Goal: Task Accomplishment & Management: Use online tool/utility

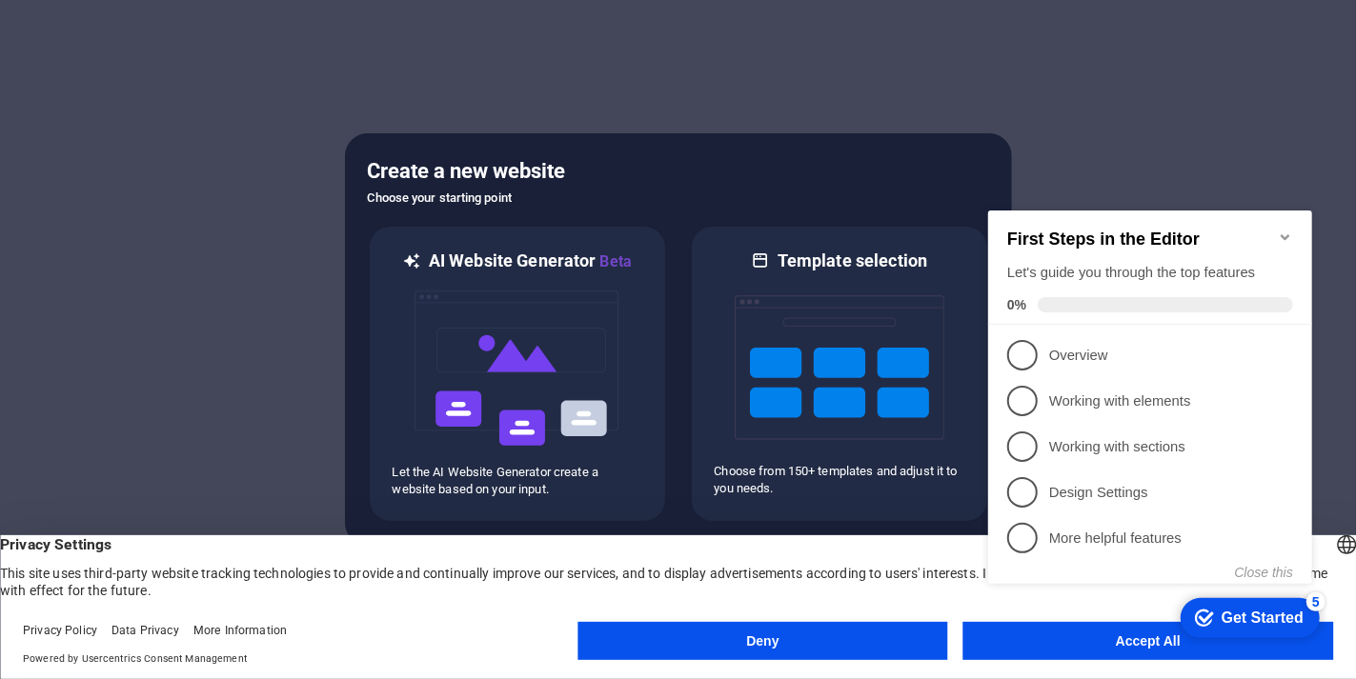
click at [1284, 229] on icon "Minimize checklist" at bounding box center [1284, 236] width 15 height 15
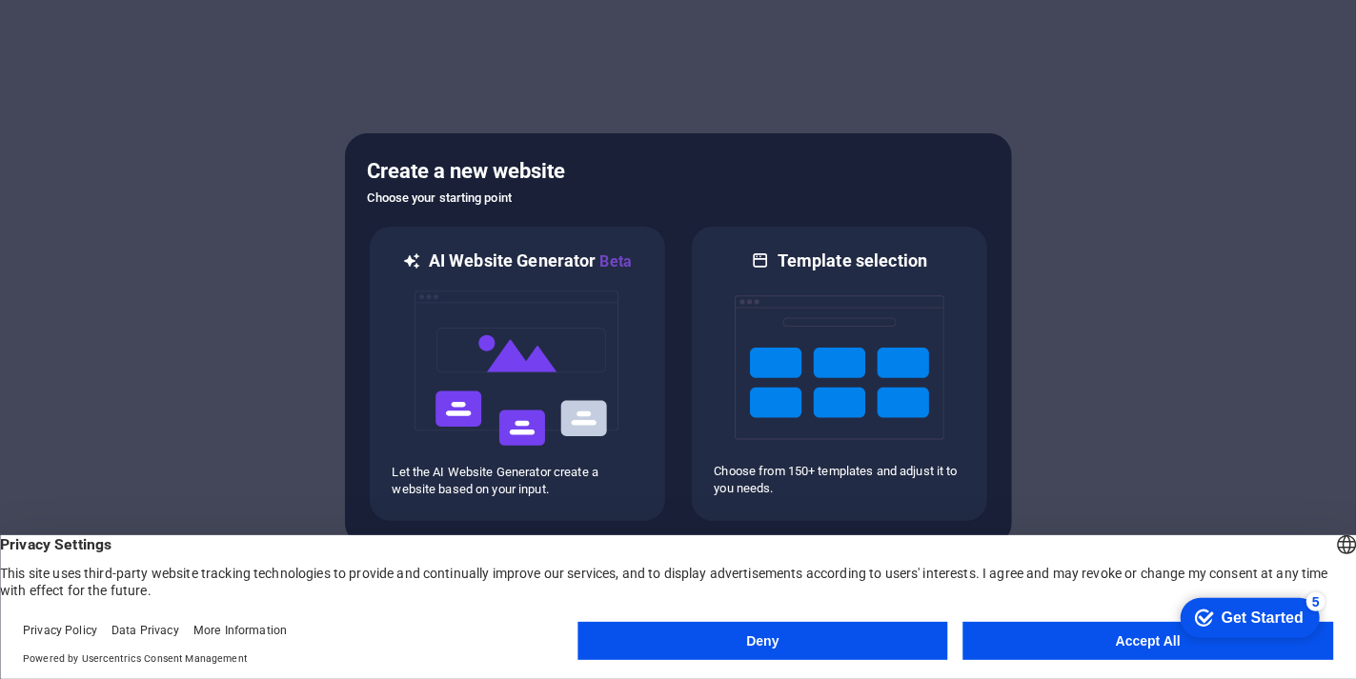
click at [1077, 637] on button "Accept All" at bounding box center [1148, 641] width 370 height 38
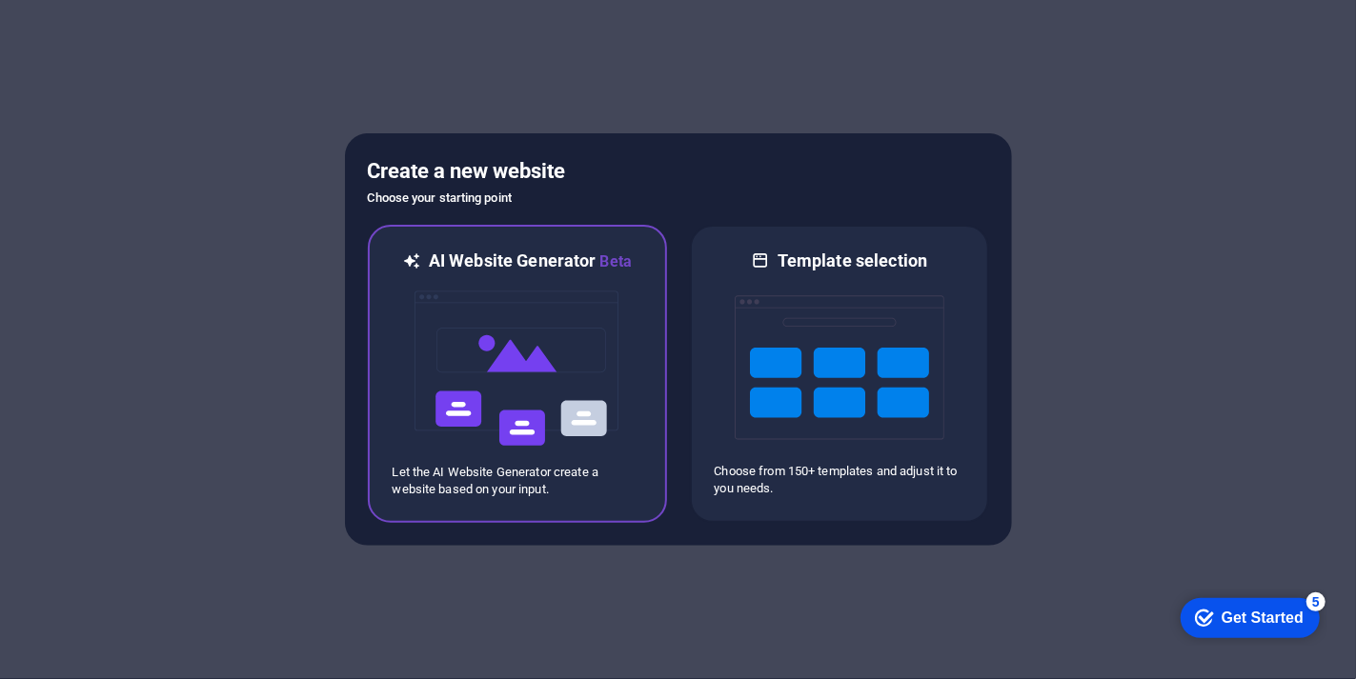
click at [491, 493] on p "Let the AI Website Generator create a website based on your input." at bounding box center [518, 481] width 250 height 34
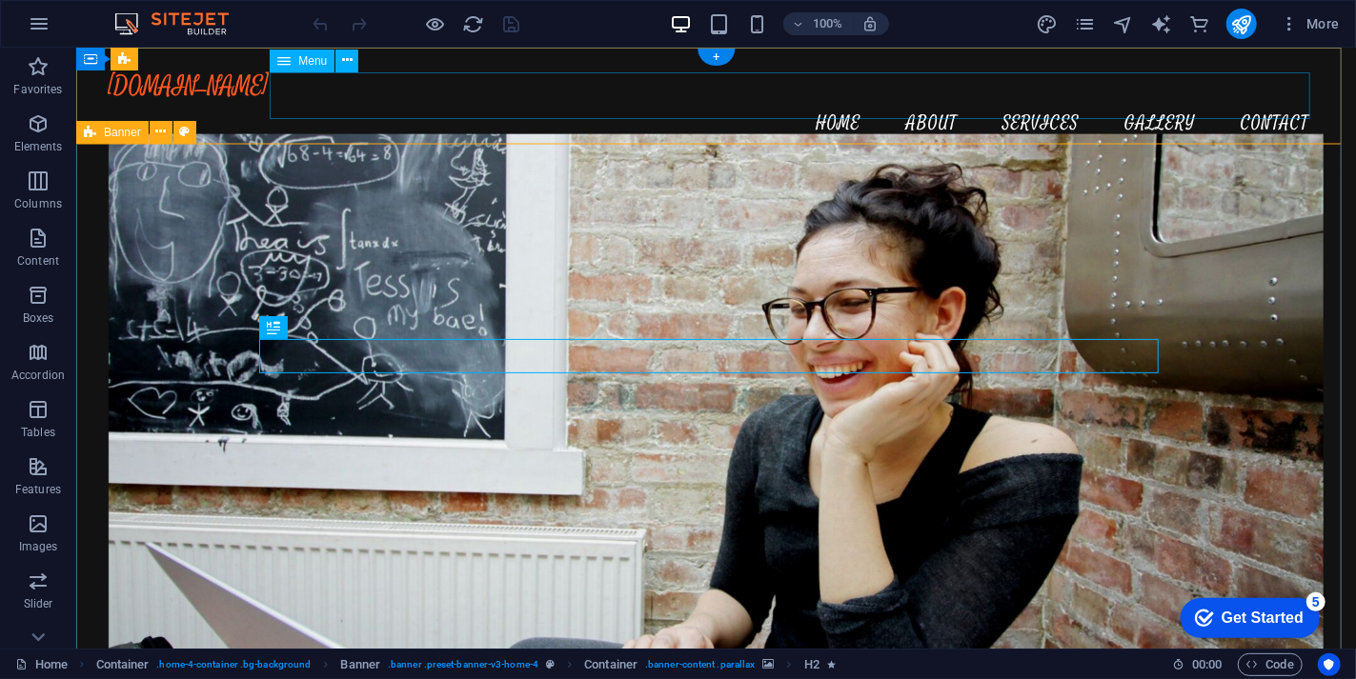
click at [823, 99] on nav "Home About Services Gallery Contact" at bounding box center [716, 123] width 1216 height 48
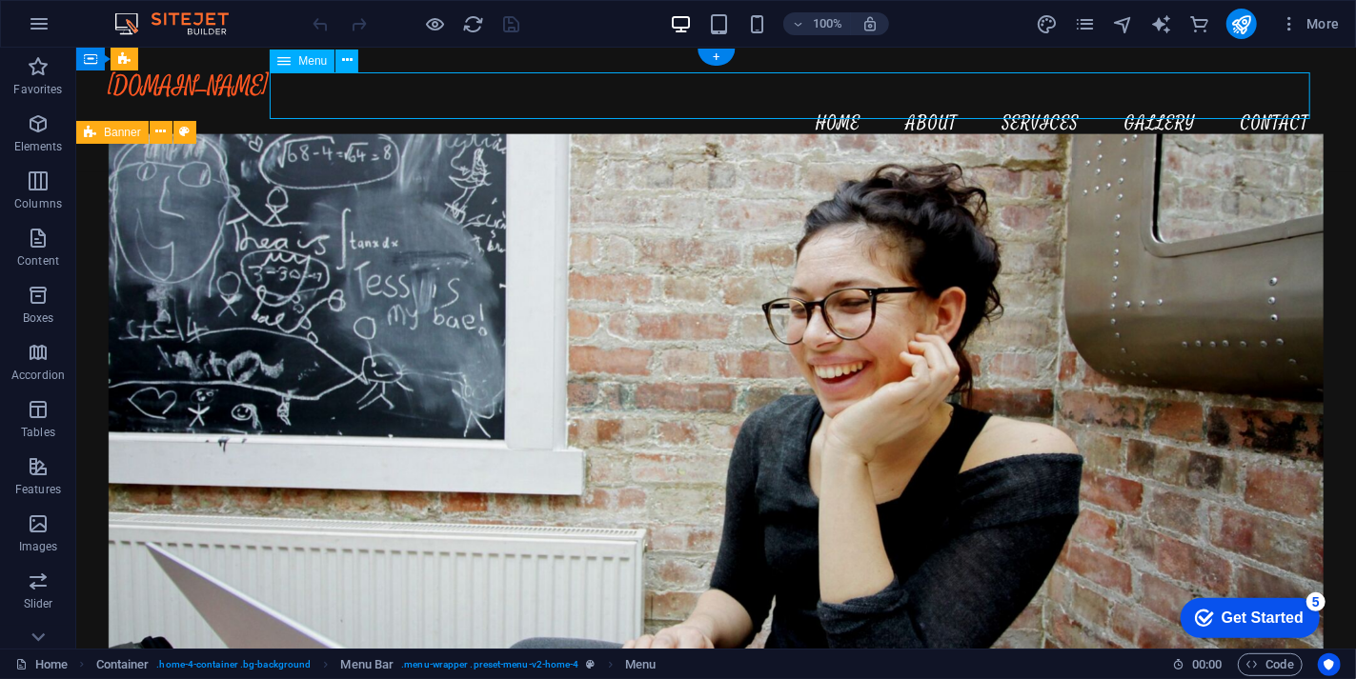
click at [822, 99] on nav "Home About Services Gallery Contact" at bounding box center [716, 123] width 1216 height 48
click at [823, 99] on nav "Home About Services Gallery Contact" at bounding box center [716, 123] width 1216 height 48
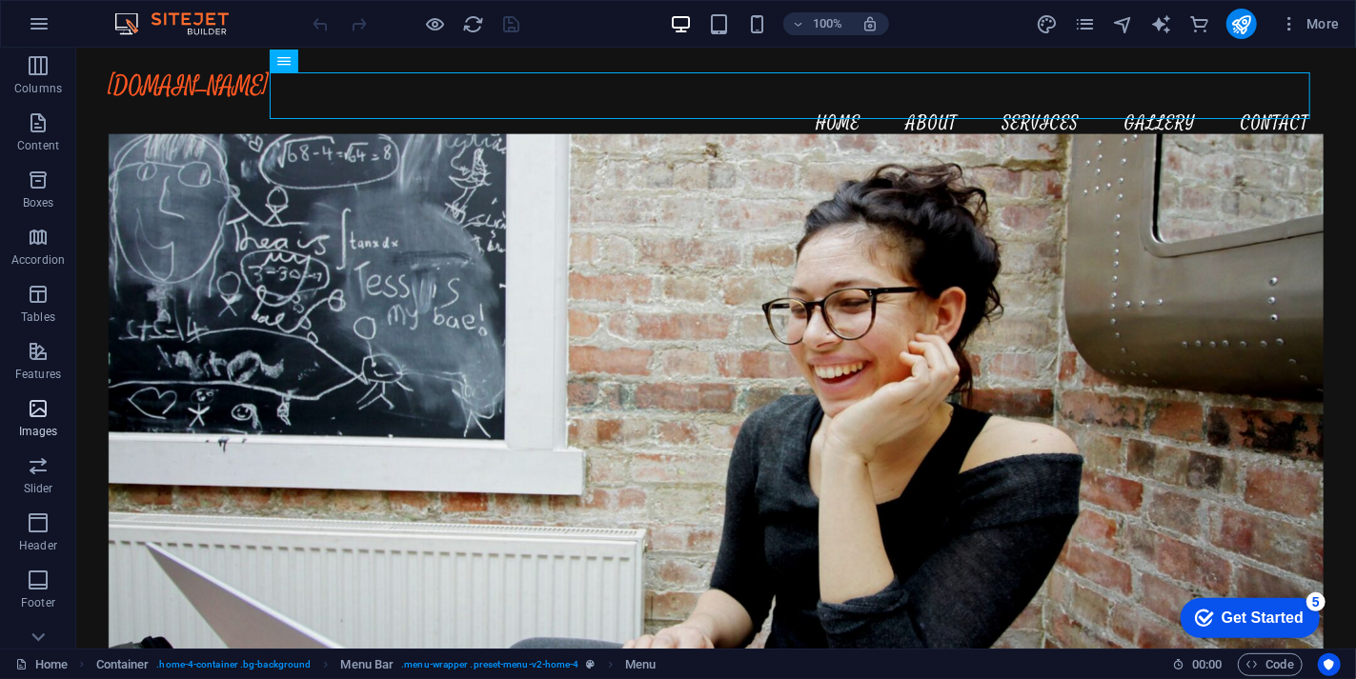
scroll to position [286, 0]
click at [32, 367] on span "Header" at bounding box center [38, 364] width 76 height 46
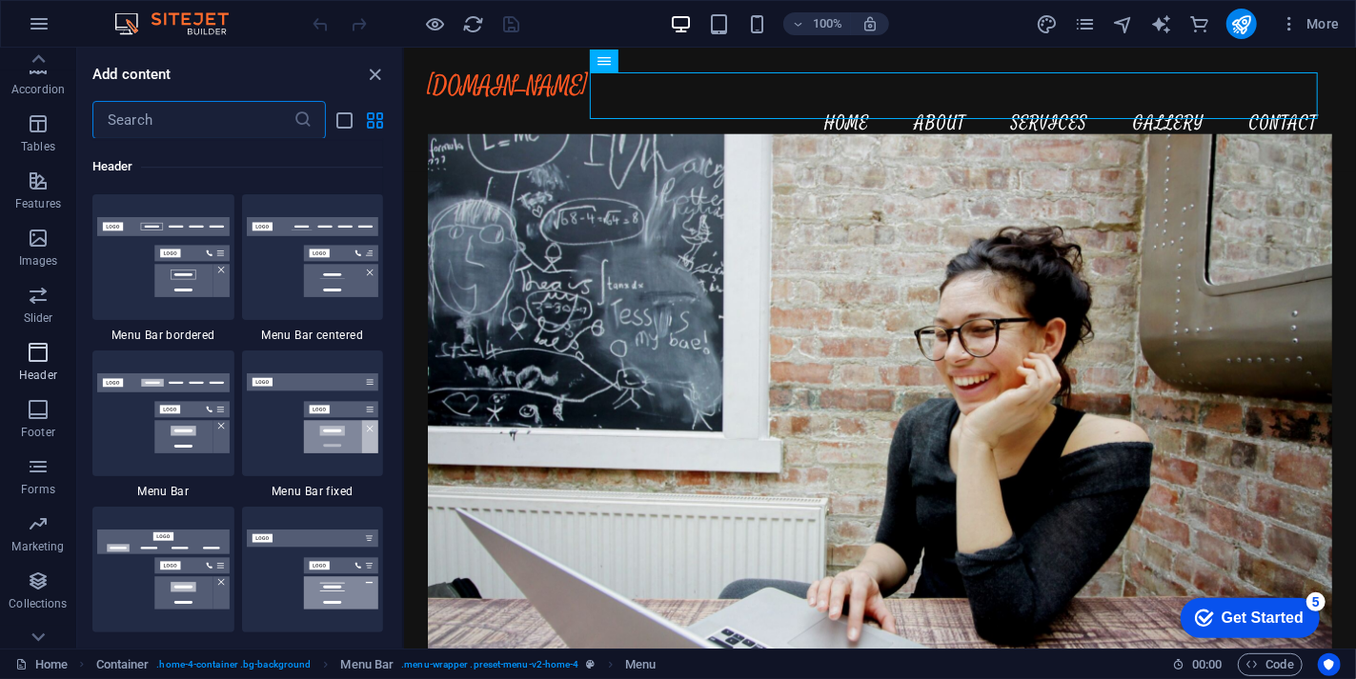
scroll to position [11473, 0]
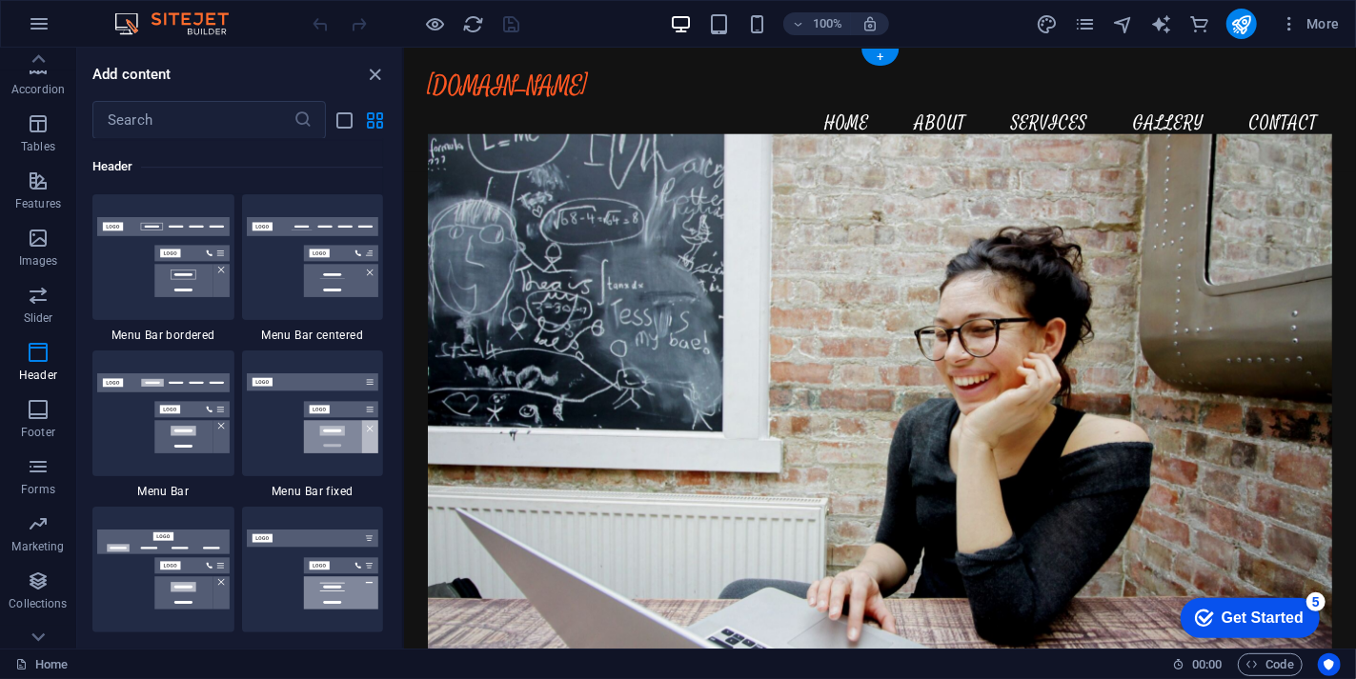
click at [502, 100] on div "[DOMAIN_NAME]" at bounding box center [879, 85] width 904 height 29
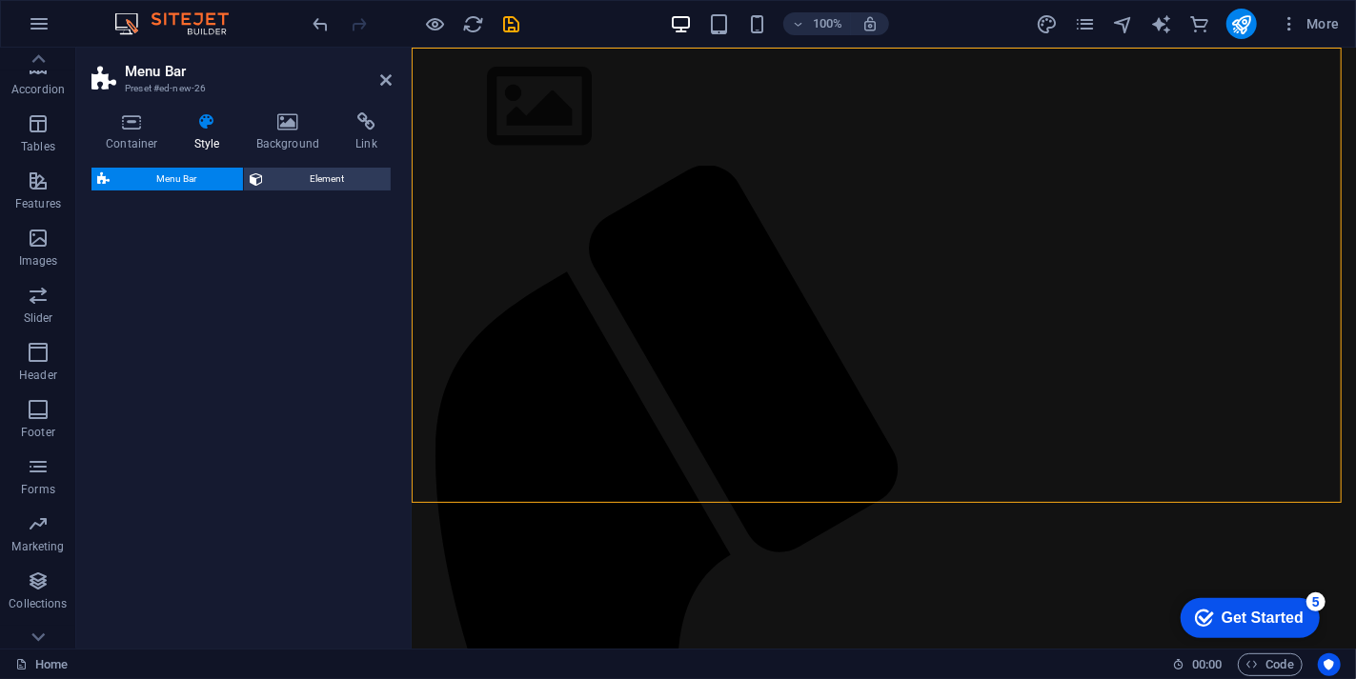
select select "rem"
select select "preset-menu-v2-default"
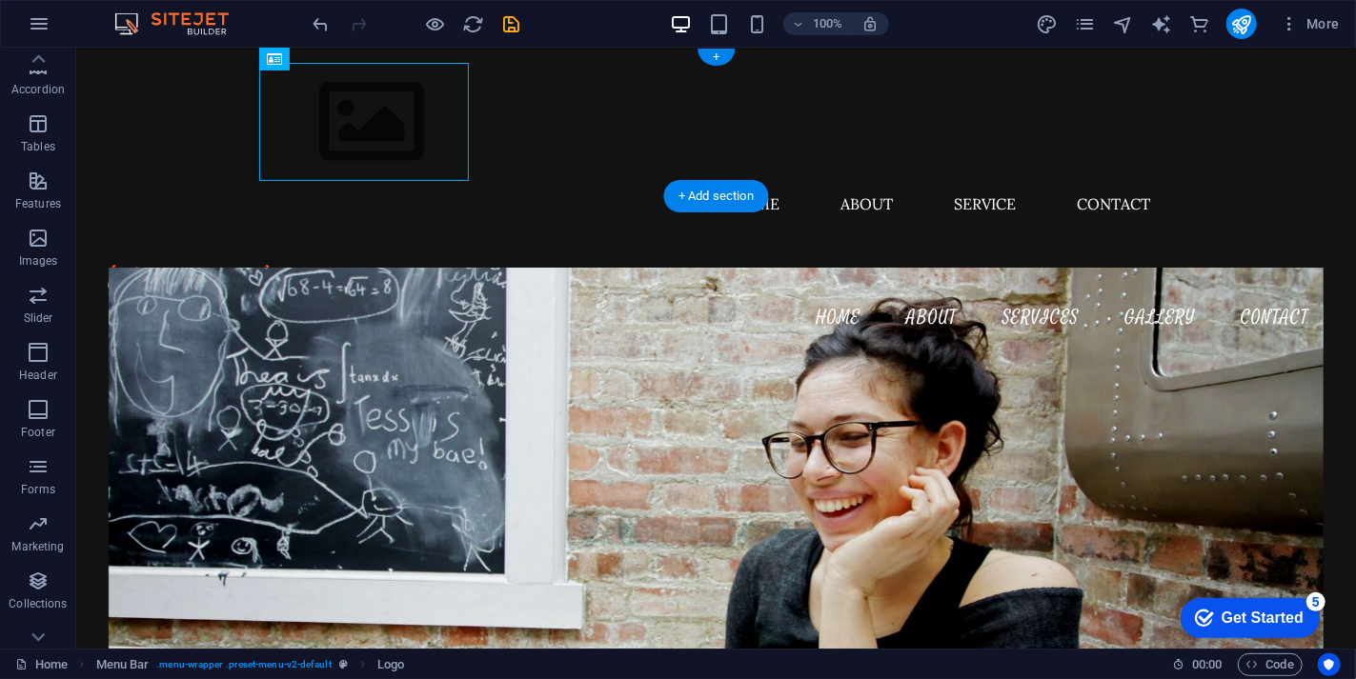
drag, startPoint x: 579, startPoint y: 107, endPoint x: 354, endPoint y: 92, distance: 226.3
drag, startPoint x: 359, startPoint y: 106, endPoint x: 282, endPoint y: 90, distance: 78.9
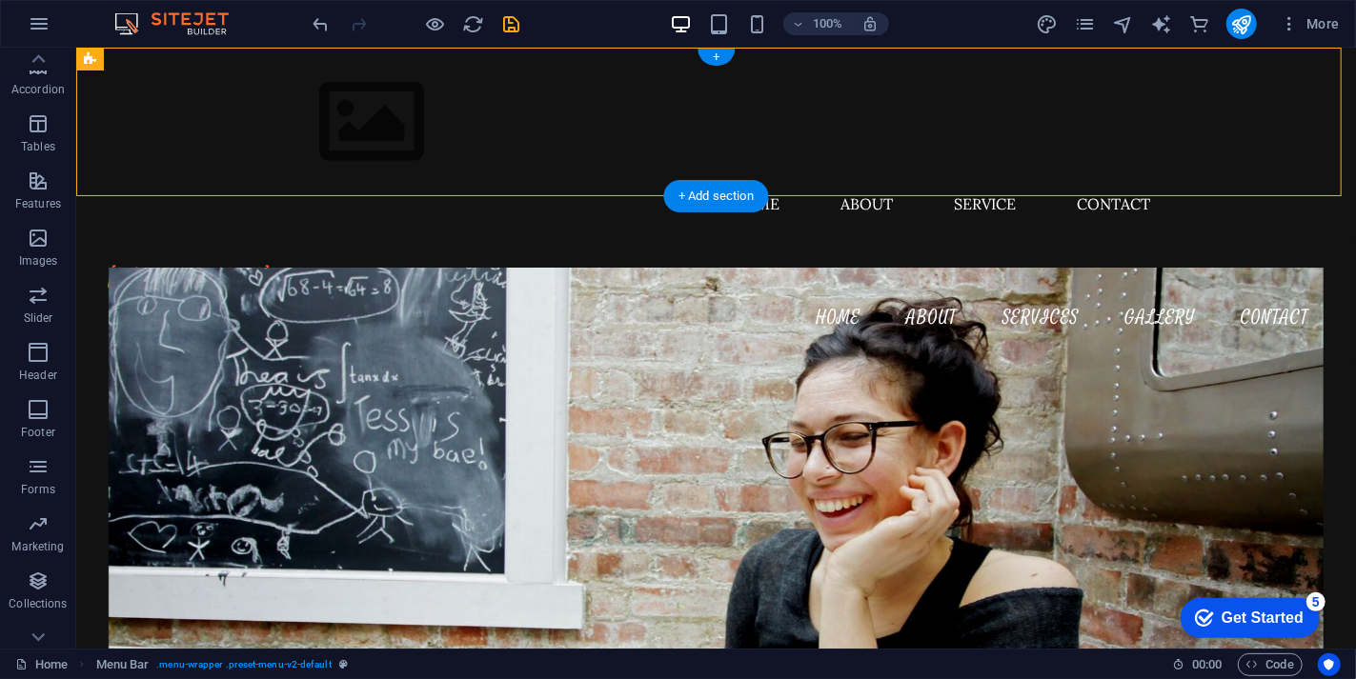
drag, startPoint x: 208, startPoint y: 109, endPoint x: 170, endPoint y: 91, distance: 41.8
click at [172, 91] on div "Menu Home About Service Contact" at bounding box center [715, 144] width 1280 height 194
click at [162, 75] on div "Menu Home About Service Contact" at bounding box center [715, 144] width 1280 height 194
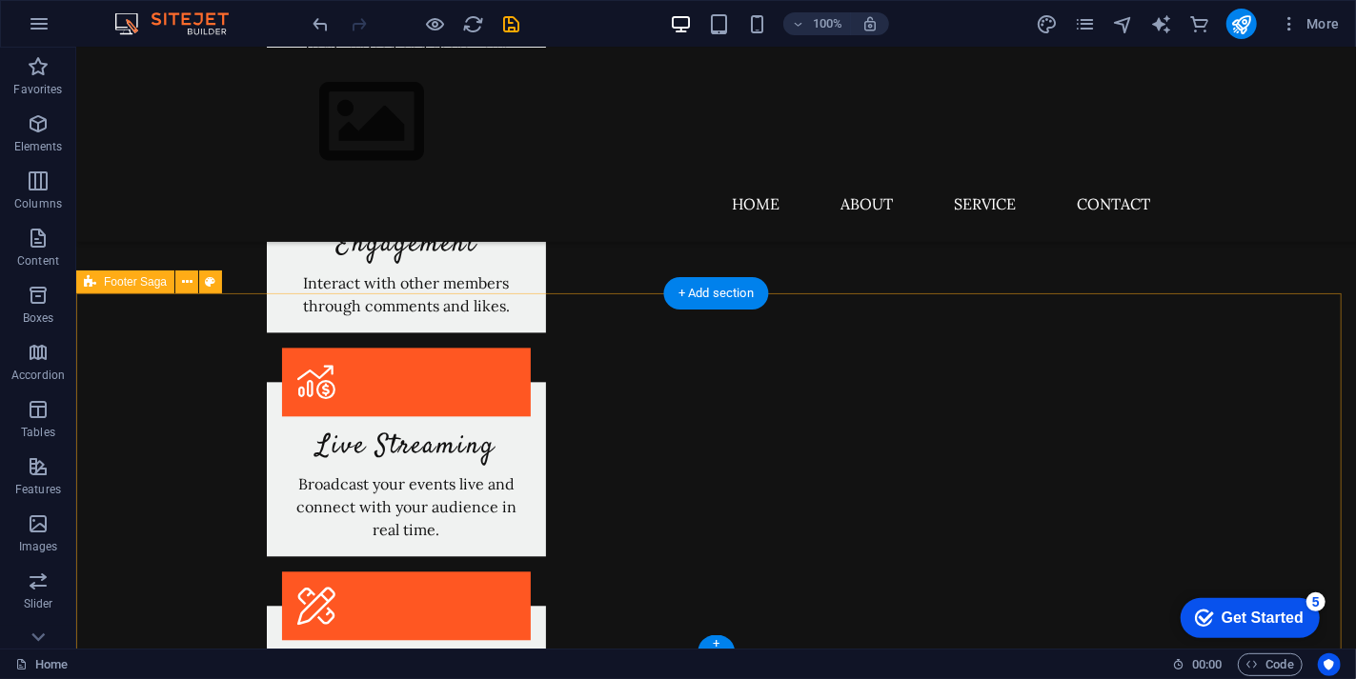
scroll to position [2458, 0]
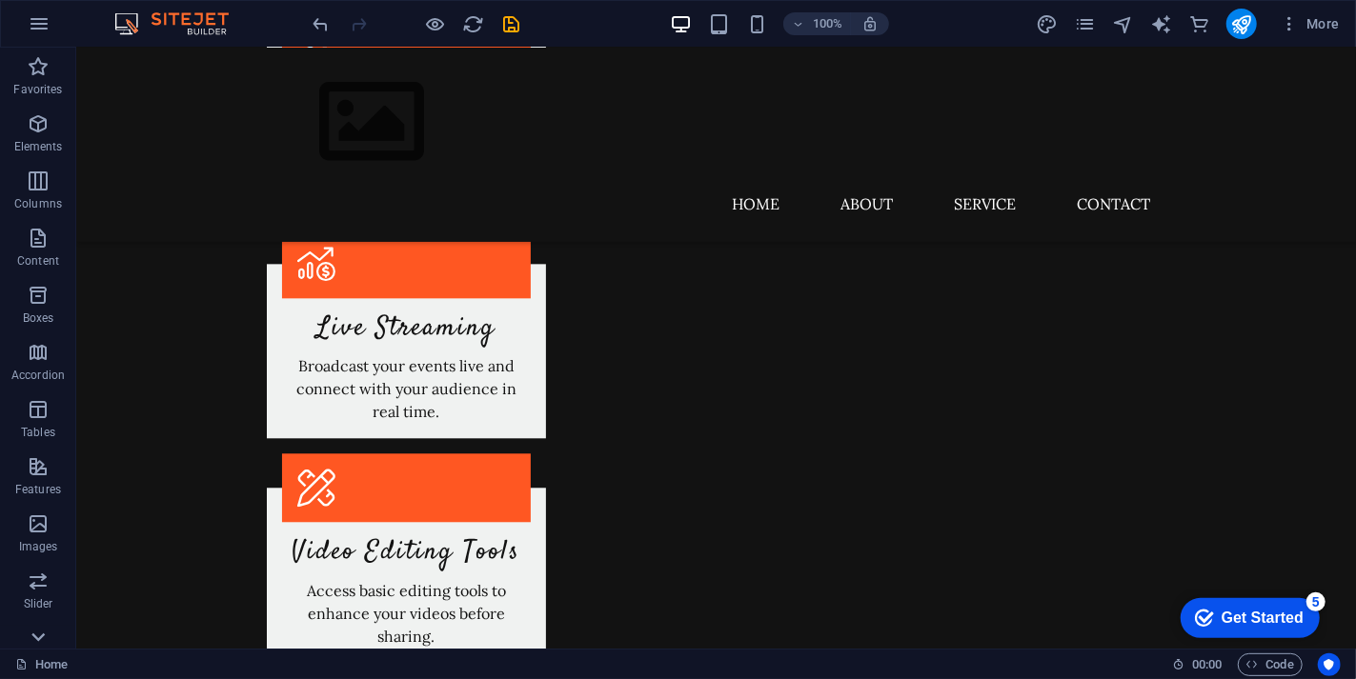
click at [40, 639] on icon at bounding box center [38, 637] width 27 height 27
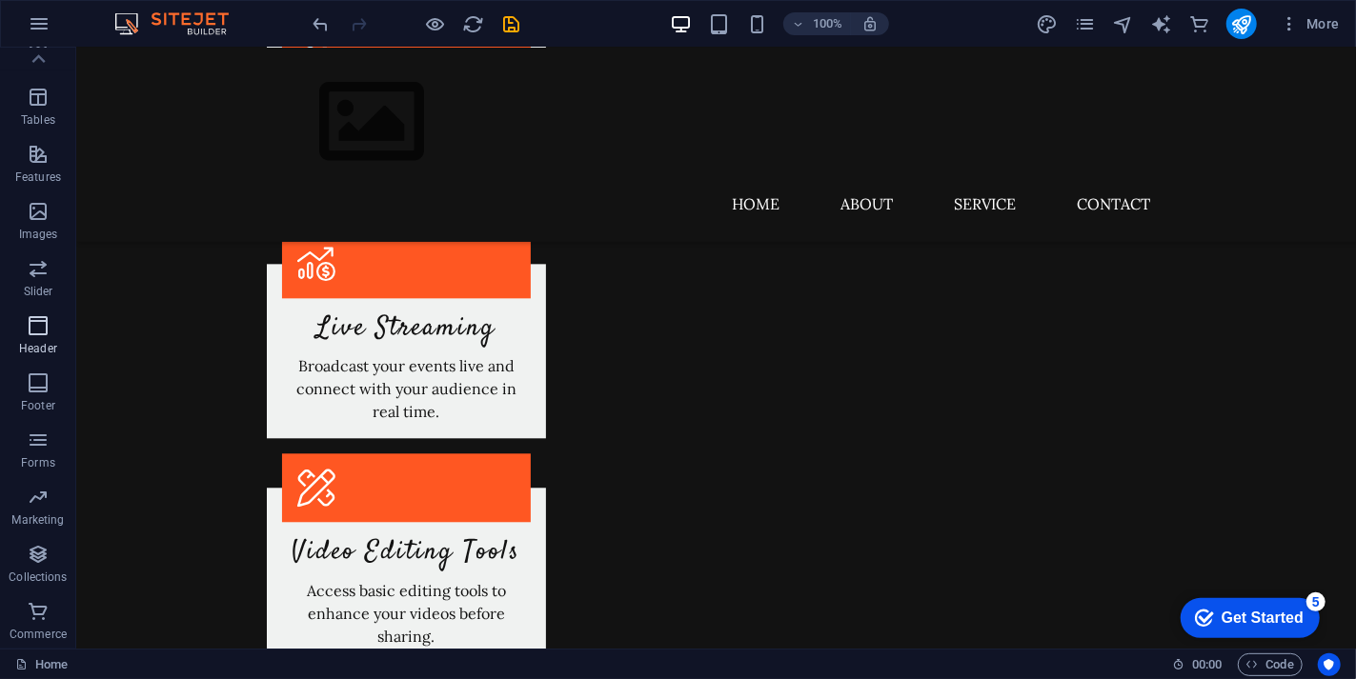
click at [45, 346] on p "Header" at bounding box center [38, 348] width 38 height 15
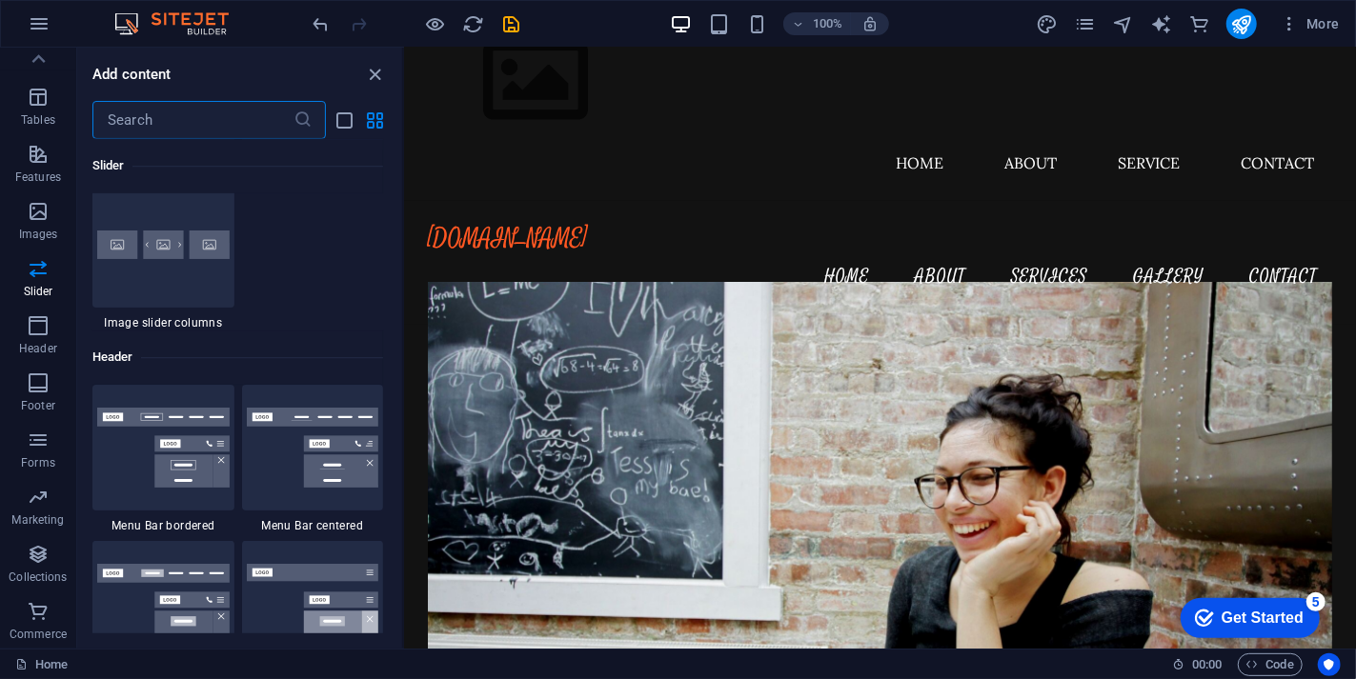
scroll to position [0, 0]
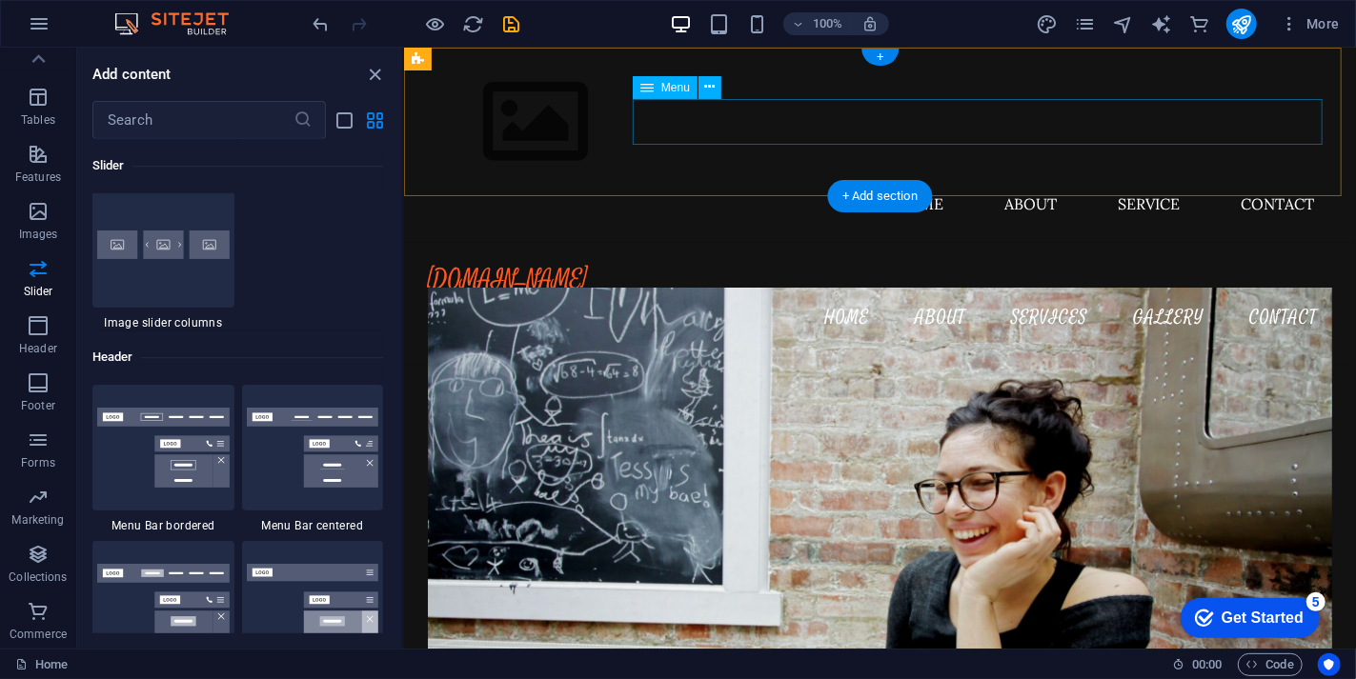
click at [934, 180] on nav "Home About Service Contact" at bounding box center [880, 203] width 900 height 46
click at [916, 180] on nav "Home About Service Contact" at bounding box center [880, 203] width 900 height 46
click at [1156, 180] on nav "Home About Service Contact" at bounding box center [880, 203] width 900 height 46
click at [1250, 180] on nav "Home About Service Contact" at bounding box center [880, 203] width 900 height 46
click at [1042, 180] on nav "Home About Service Contact" at bounding box center [880, 203] width 900 height 46
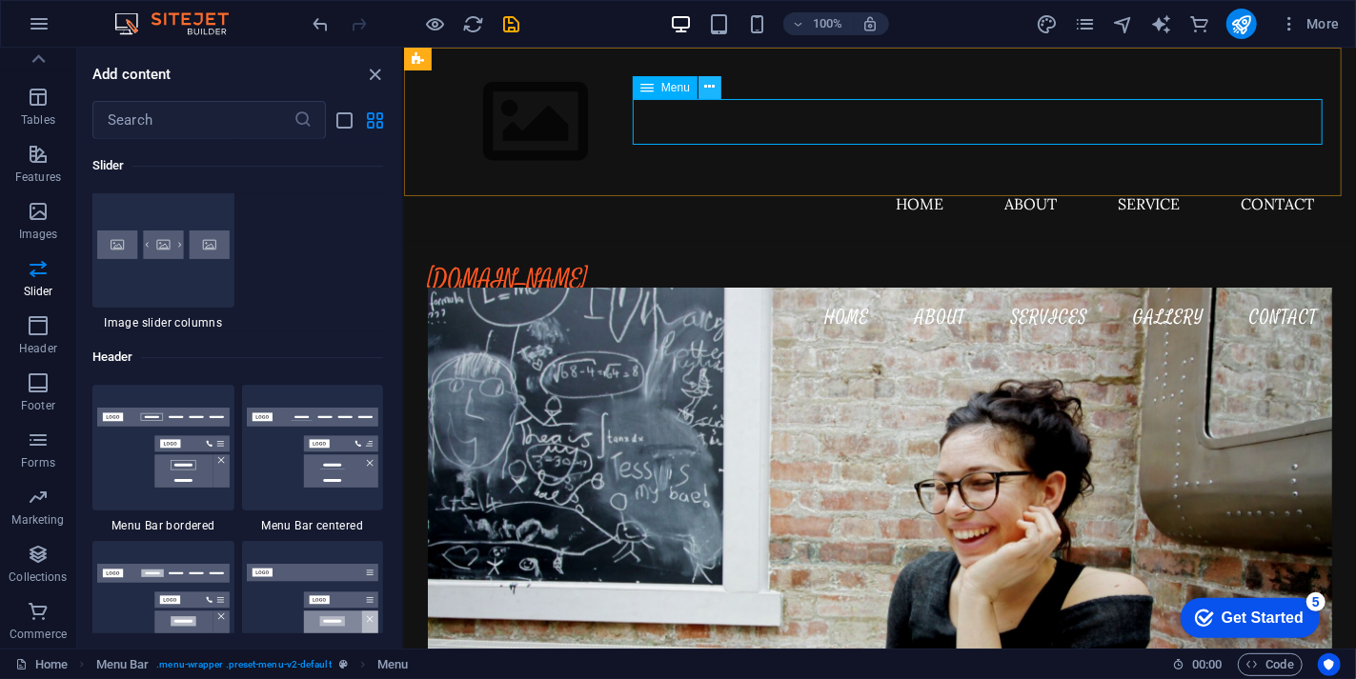
click at [712, 83] on icon at bounding box center [710, 87] width 10 height 20
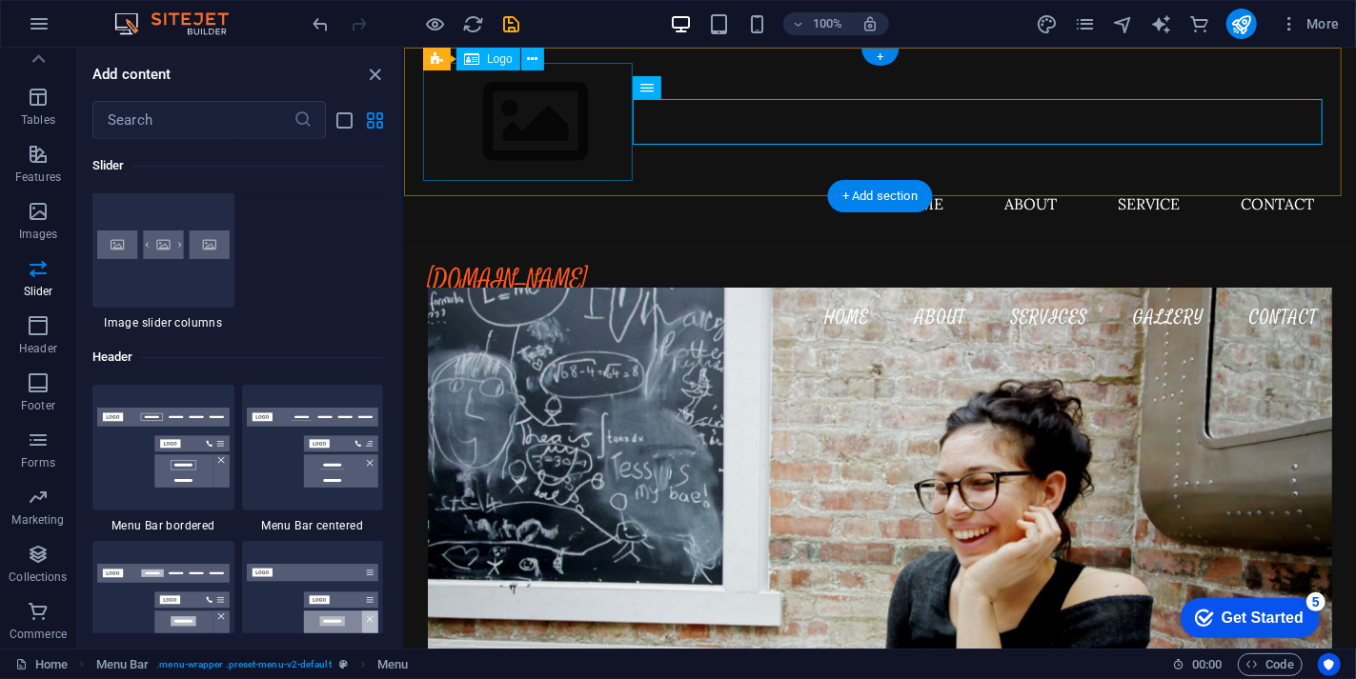
click at [599, 145] on div at bounding box center [880, 121] width 900 height 118
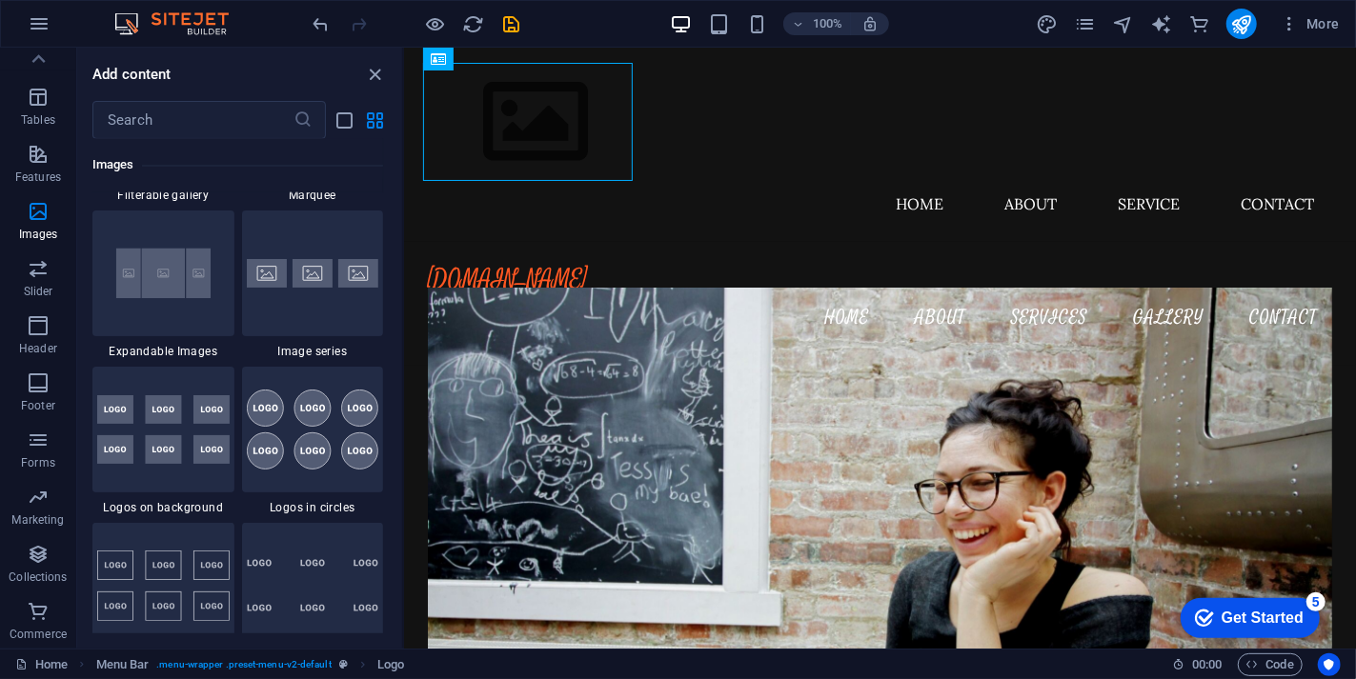
scroll to position [10139, 0]
